Goal: Task Accomplishment & Management: Manage account settings

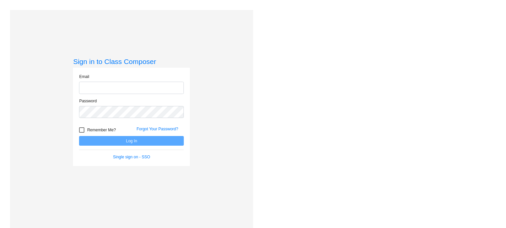
click at [123, 84] on input "email" at bounding box center [131, 88] width 105 height 12
type input "[EMAIL_ADDRESS][DOMAIN_NAME]"
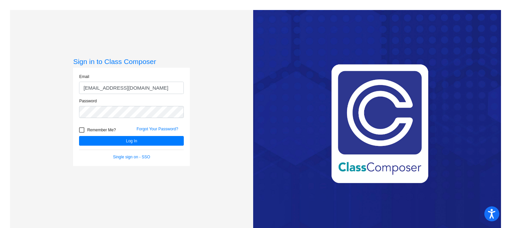
click at [87, 133] on span "Remember Me?" at bounding box center [101, 130] width 29 height 8
click at [82, 133] on input "Remember Me?" at bounding box center [81, 133] width 0 height 0
checkbox input "true"
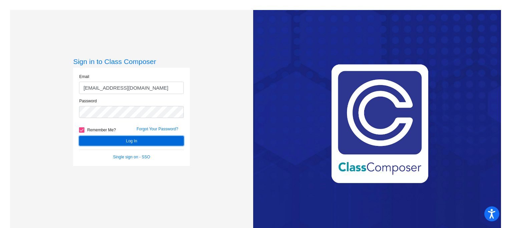
click at [90, 138] on button "Log In" at bounding box center [131, 141] width 105 height 10
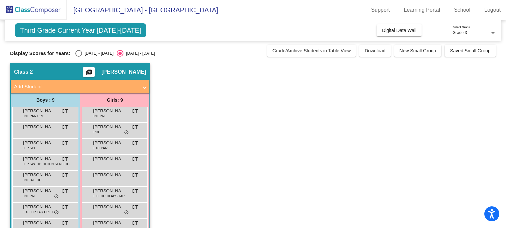
click at [75, 55] on div "Select an option" at bounding box center [78, 53] width 7 height 7
click at [78, 57] on input "[DATE] - [DATE]" at bounding box center [78, 57] width 0 height 0
radio input "true"
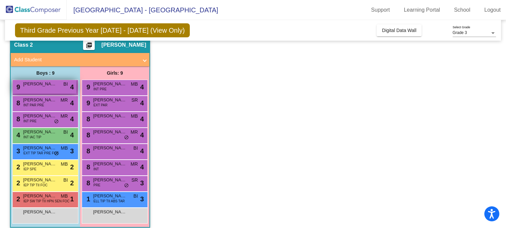
scroll to position [32, 0]
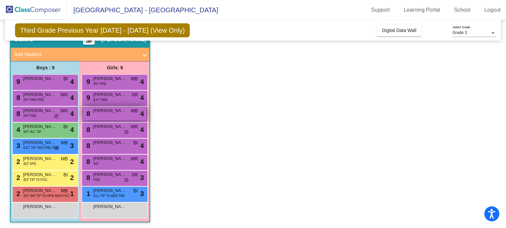
click at [131, 116] on div "8 [PERSON_NAME] MB lock do_not_disturb_alt 4" at bounding box center [115, 114] width 64 height 14
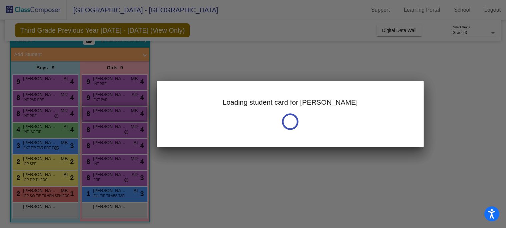
click at [131, 116] on div at bounding box center [253, 114] width 506 height 228
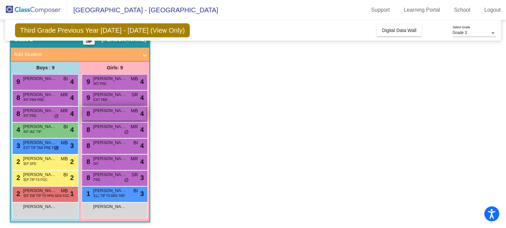
click at [131, 116] on div "8 [PERSON_NAME] MB lock do_not_disturb_alt 4" at bounding box center [115, 114] width 64 height 14
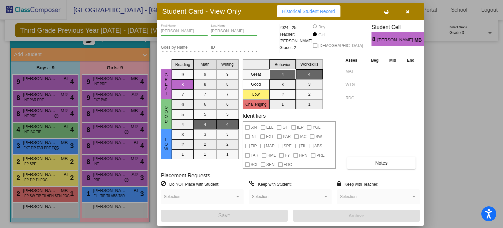
click at [408, 11] on icon "button" at bounding box center [408, 11] width 4 height 5
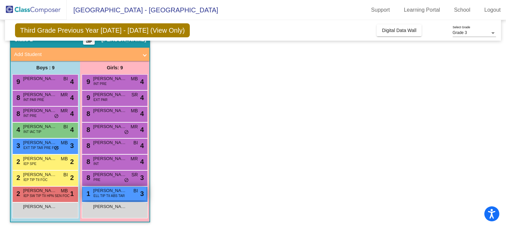
click at [102, 199] on div "1 [PERSON_NAME] ELL TIP TII ABS TAR BI lock do_not_disturb_alt 3" at bounding box center [115, 194] width 64 height 14
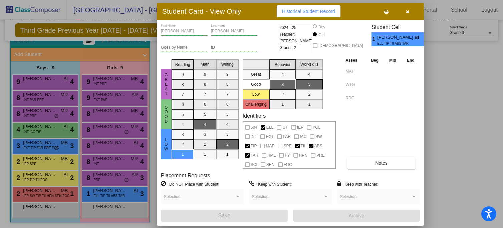
click at [409, 10] on icon "button" at bounding box center [408, 11] width 4 height 5
